Goal: Communication & Community: Answer question/provide support

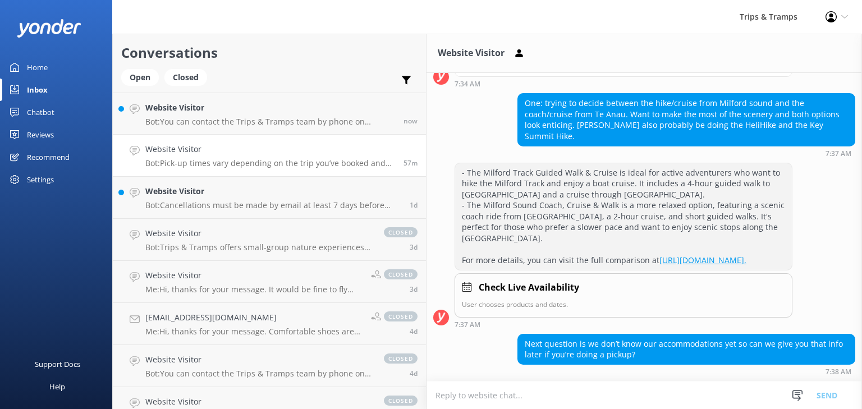
scroll to position [221, 0]
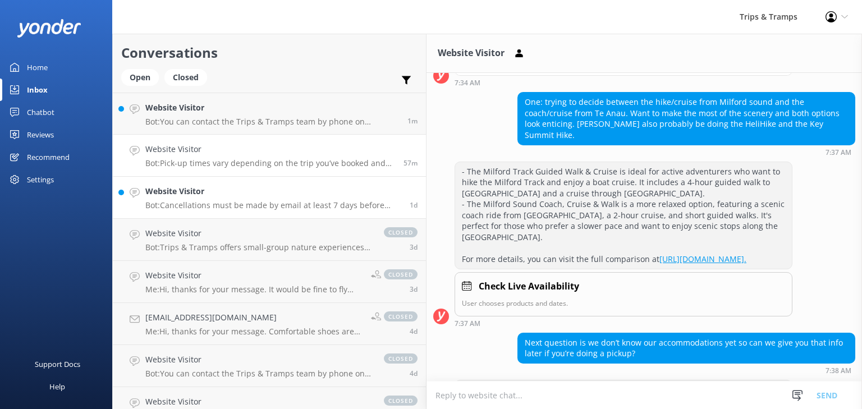
click at [221, 200] on div "Website Visitor Bot: Cancellations must be made by email at least 7 days before…" at bounding box center [273, 197] width 256 height 25
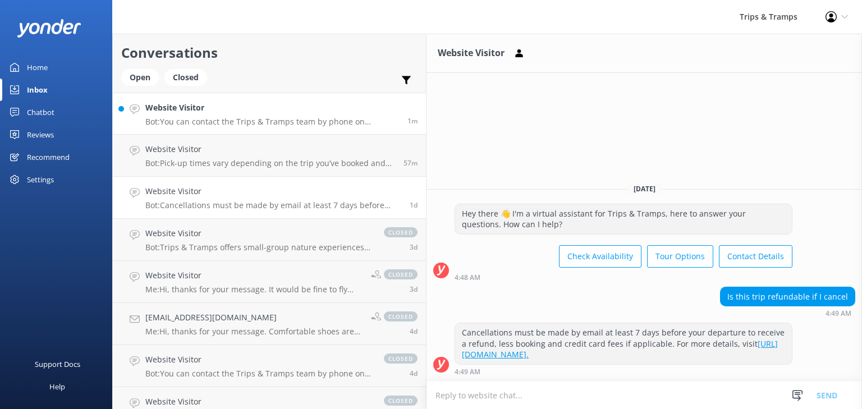
click at [200, 121] on p "Bot: You can contact the Trips & Tramps team by phone on [PHONE_NUMBER] within …" at bounding box center [272, 122] width 254 height 10
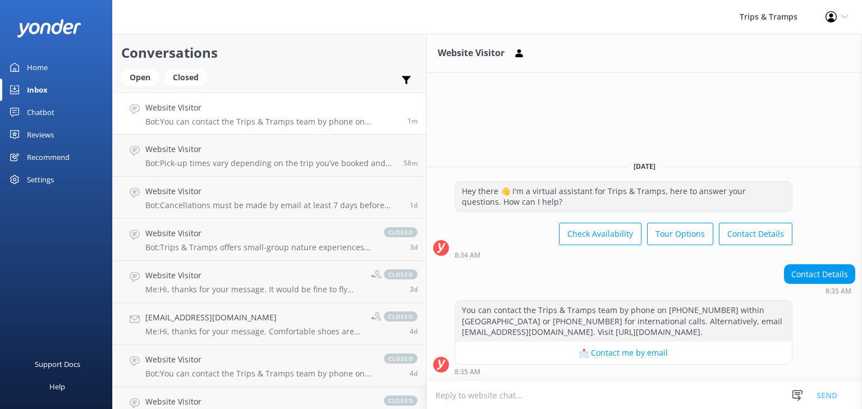
click at [46, 90] on div "Inbox" at bounding box center [37, 90] width 21 height 22
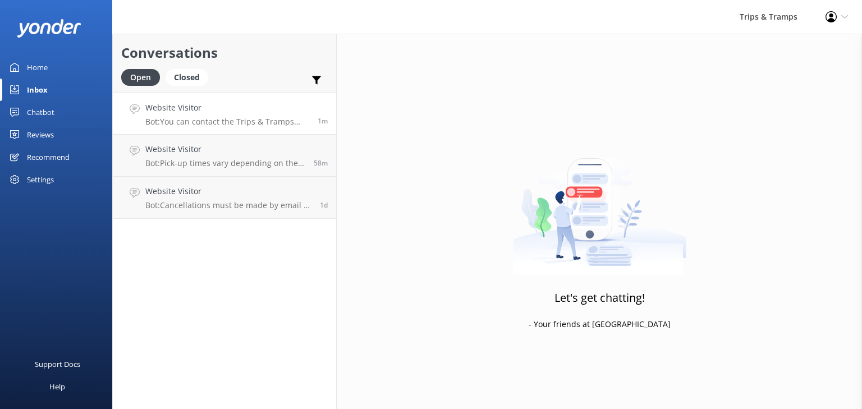
click at [178, 115] on div "Website Visitor Bot: You can contact the Trips & Tramps team by phone on [PHONE…" at bounding box center [227, 114] width 164 height 24
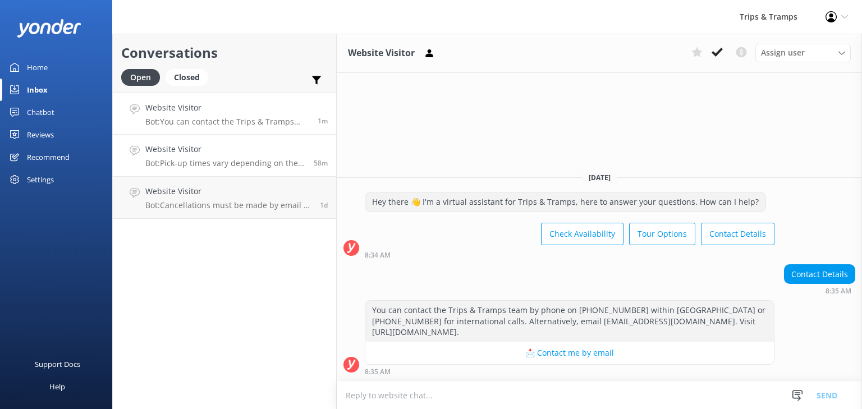
click at [154, 148] on h4 "Website Visitor" at bounding box center [225, 149] width 160 height 12
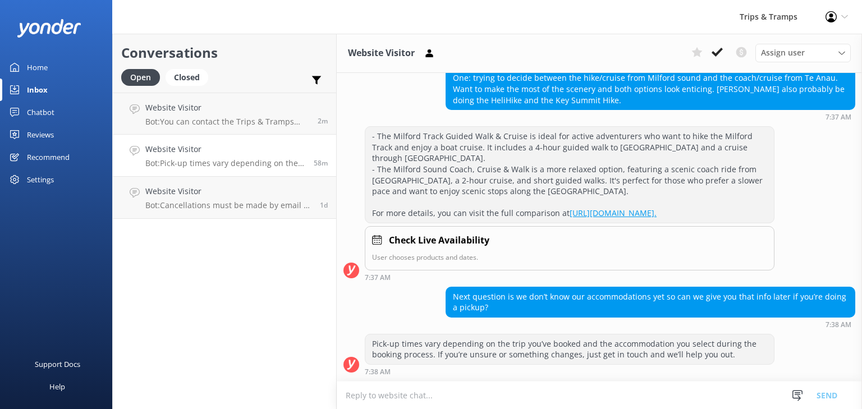
scroll to position [221, 0]
click at [431, 397] on textarea at bounding box center [599, 396] width 525 height 28
click at [349, 395] on textarea "sounds like the Great Walk Package may be a good option" at bounding box center [599, 395] width 525 height 28
click at [561, 395] on textarea "Sounds like the Great Walk Package may be a good option" at bounding box center [599, 395] width 525 height 28
click at [615, 398] on textarea "Sounds like the Great Walk Package may be a good option -" at bounding box center [599, 395] width 525 height 28
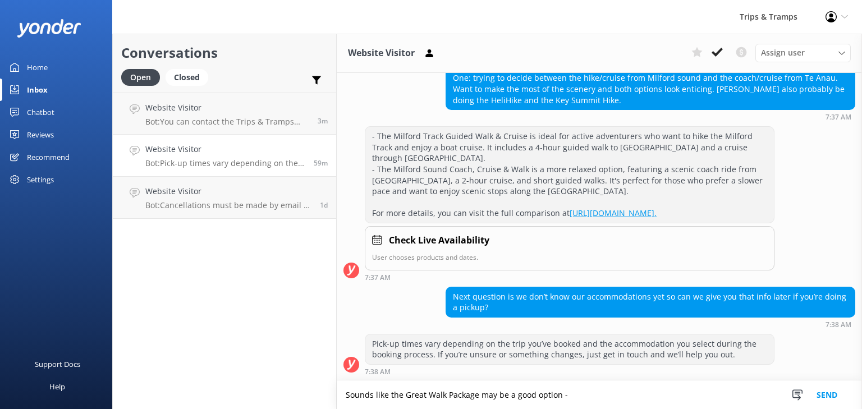
paste textarea "[URL][DOMAIN_NAME]"
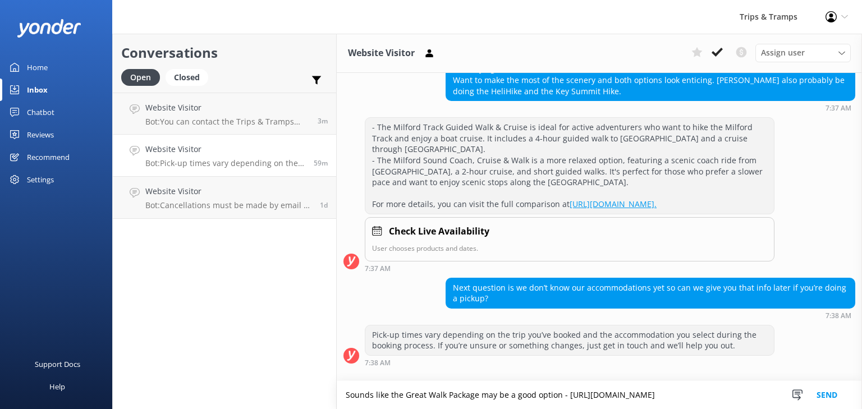
scroll to position [232, 0]
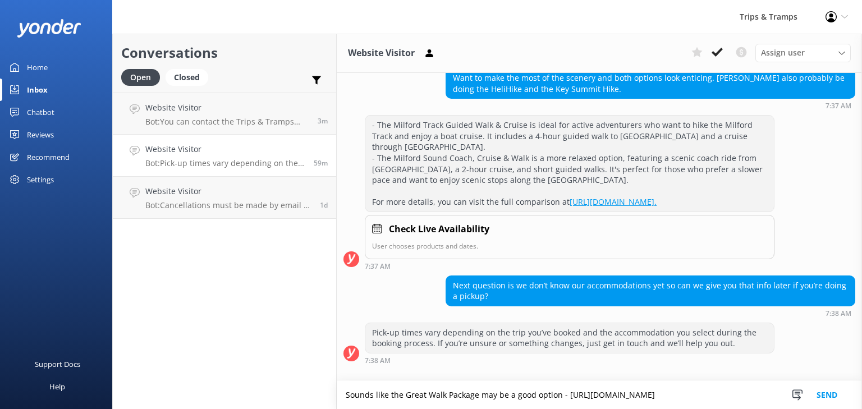
type textarea "Sounds like the Great Walk Package may be a good option - [URL][DOMAIN_NAME]"
click at [825, 390] on button "Send" at bounding box center [827, 395] width 42 height 28
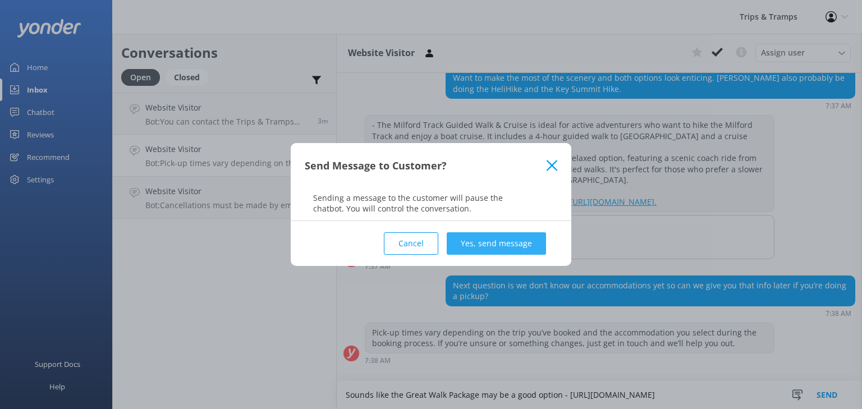
click at [466, 247] on button "Yes, send message" at bounding box center [496, 243] width 99 height 22
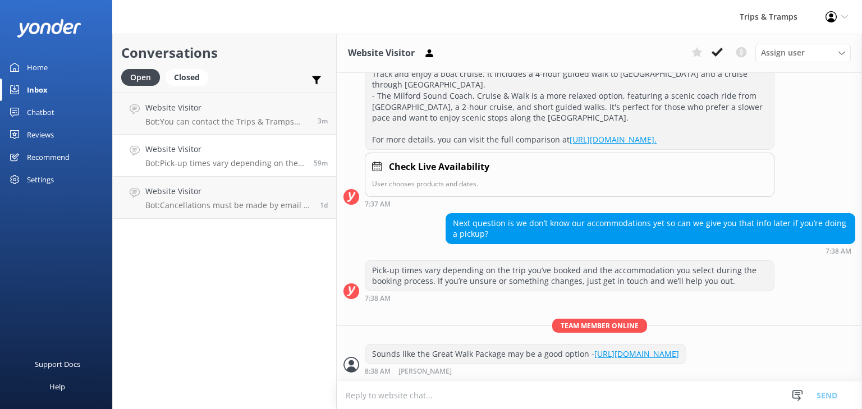
scroll to position [305, 0]
